Goal: Information Seeking & Learning: Learn about a topic

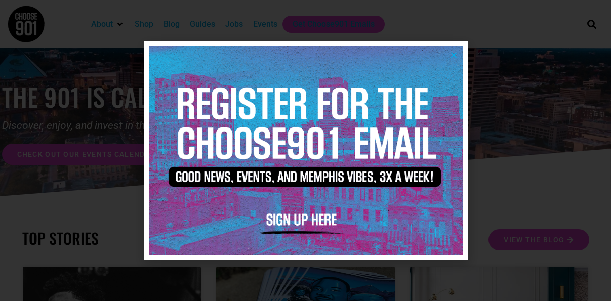
click at [455, 55] on icon "Close" at bounding box center [454, 55] width 8 height 8
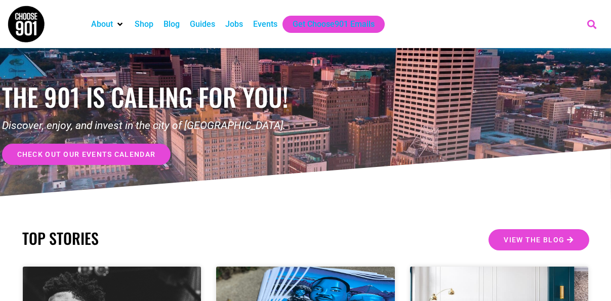
click at [588, 21] on icon "Search" at bounding box center [591, 24] width 17 height 17
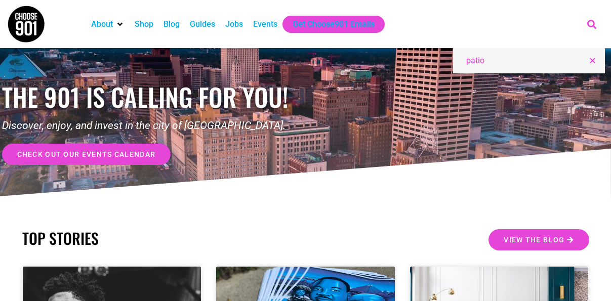
type input "patio"
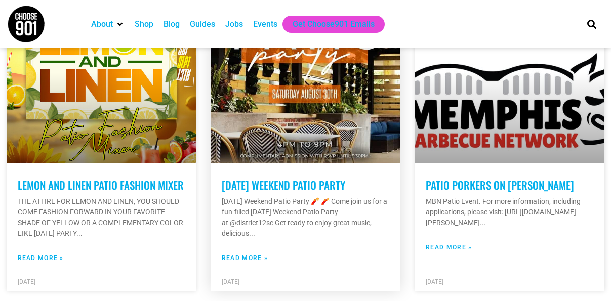
scroll to position [294, 0]
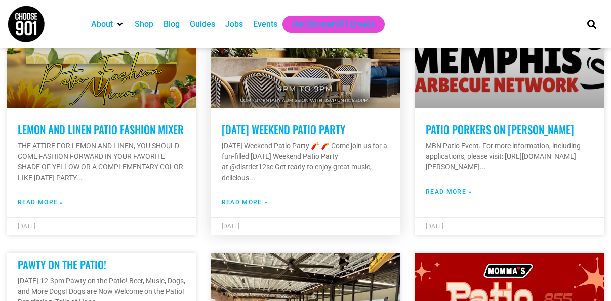
click at [265, 126] on link "Labor Day Weekend Patio Party" at bounding box center [283, 129] width 123 height 16
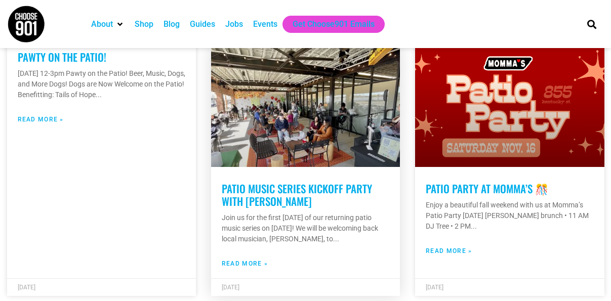
scroll to position [525, 0]
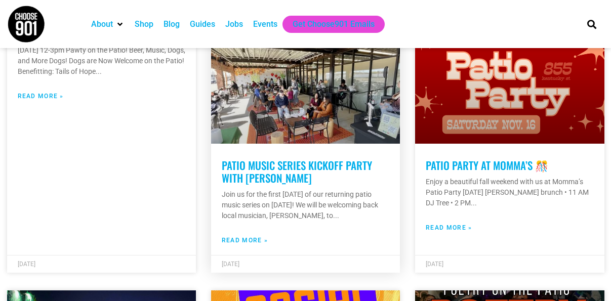
click at [270, 184] on link "Patio Music Series Kickoff Party with Jesse Wilcox" at bounding box center [297, 171] width 150 height 28
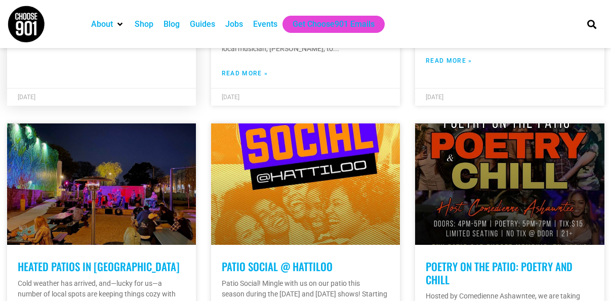
scroll to position [806, 0]
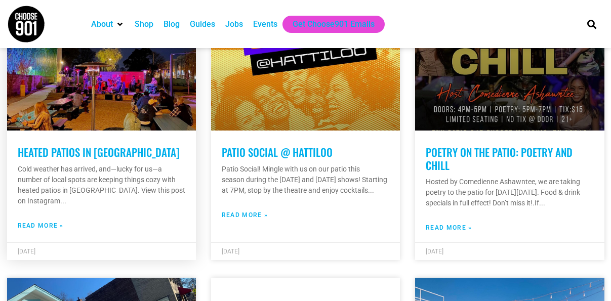
click at [108, 160] on link "Heated Patios in Memphis" at bounding box center [99, 152] width 162 height 16
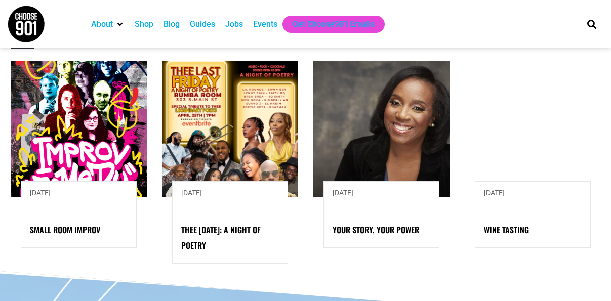
scroll to position [960, 0]
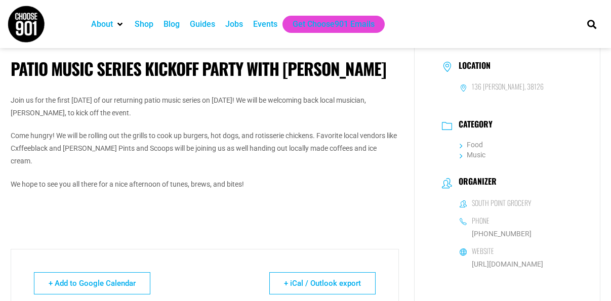
scroll to position [190, 0]
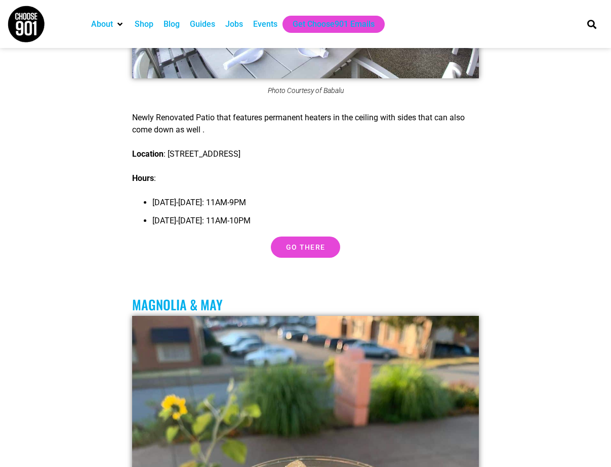
scroll to position [6360, 0]
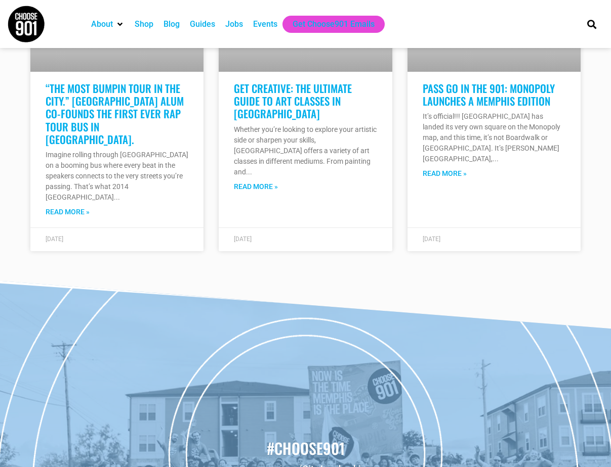
scroll to position [7976, 0]
